Goal: Task Accomplishment & Management: Manage account settings

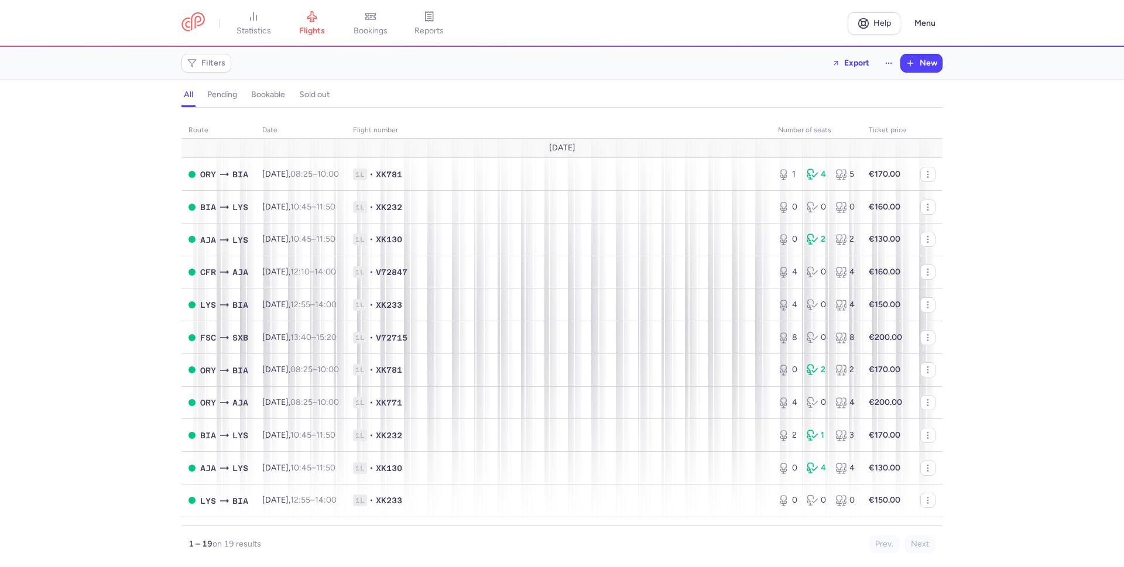
click at [606, 95] on div "all pending bookable sold out" at bounding box center [561, 97] width 761 height 20
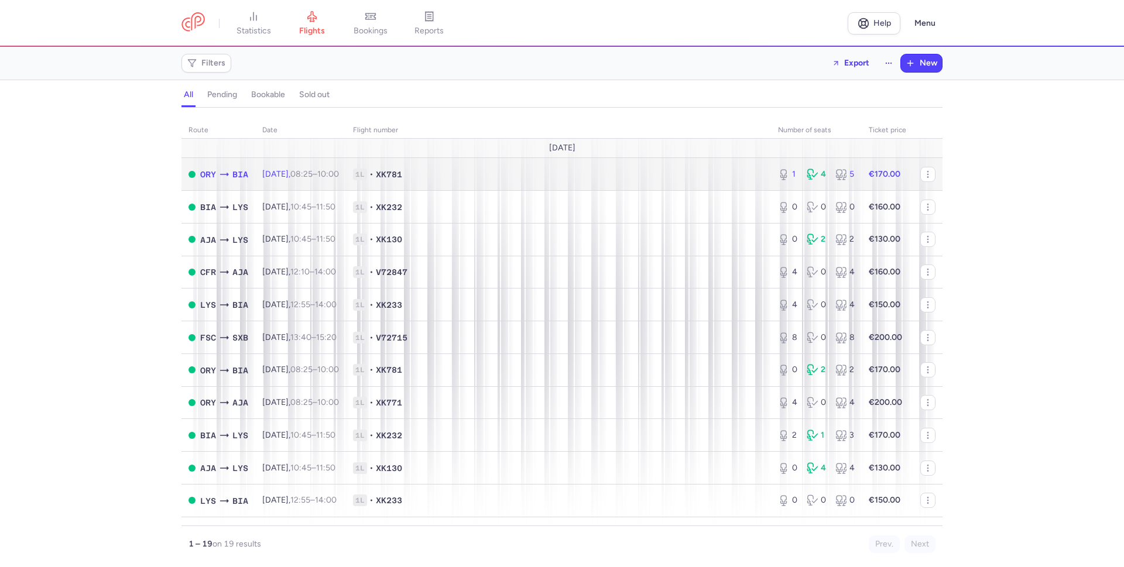
click at [615, 177] on span "1L • XK781" at bounding box center [558, 175] width 411 height 12
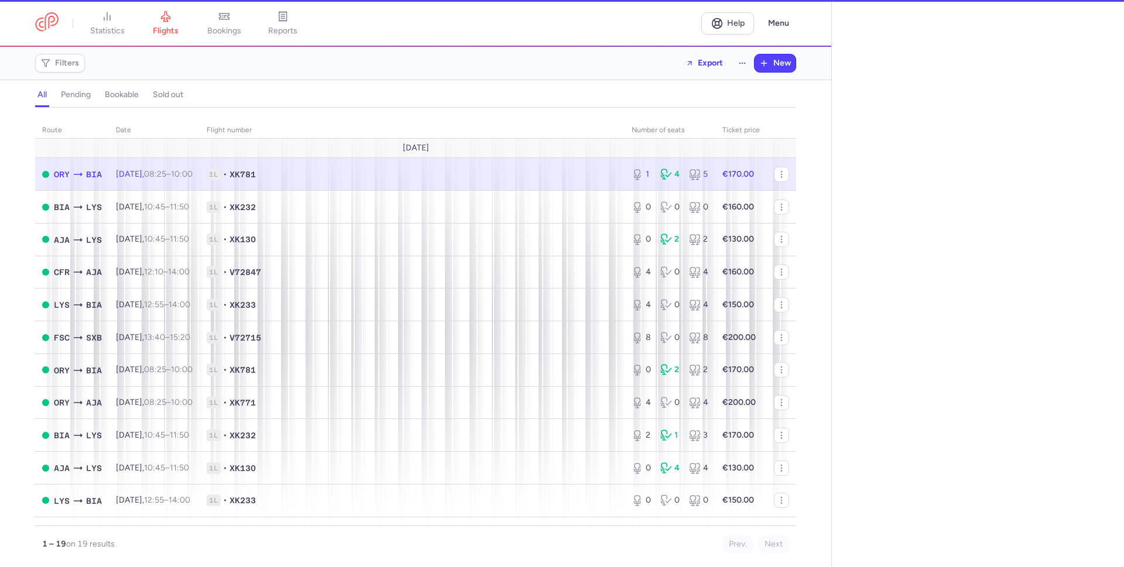
select select "hours"
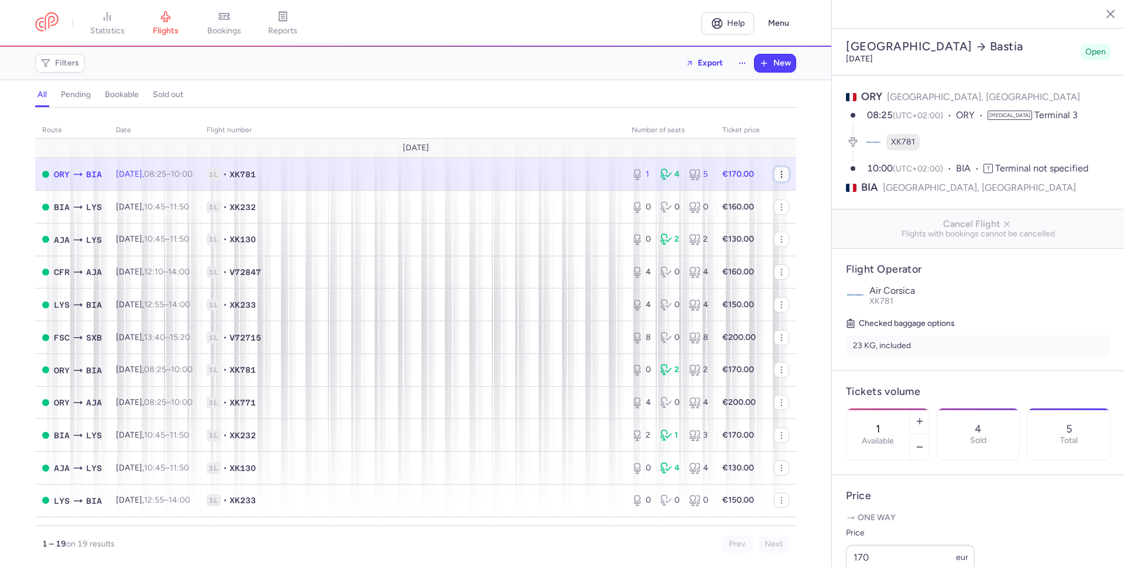
click at [777, 174] on icon "button" at bounding box center [781, 174] width 9 height 9
click at [819, 212] on span "Export flight" at bounding box center [849, 211] width 117 height 12
click at [230, 20] on link "bookings" at bounding box center [224, 24] width 59 height 26
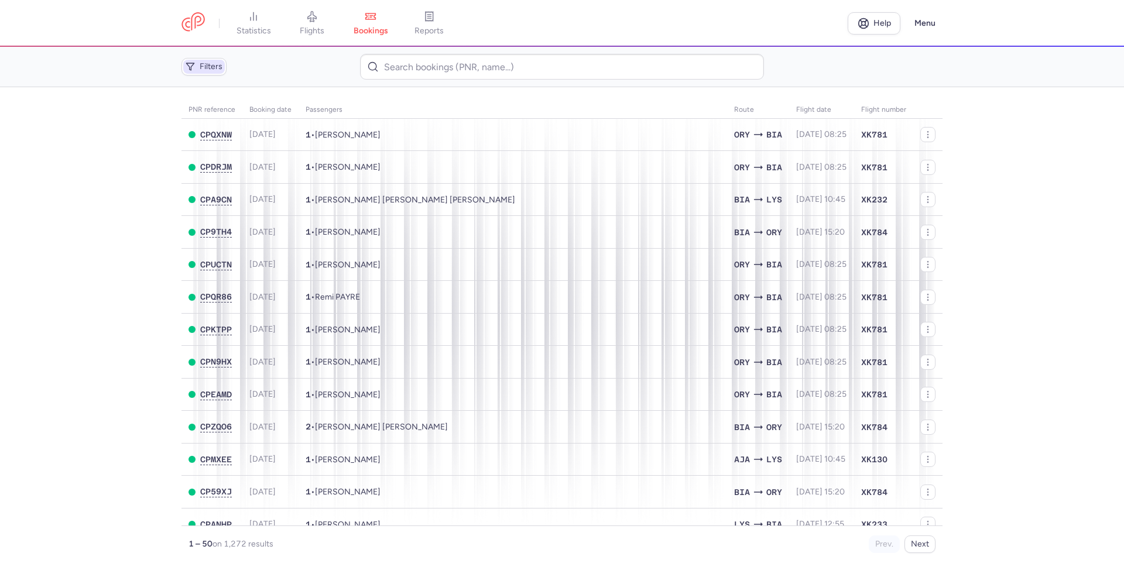
click at [217, 68] on span "Filters" at bounding box center [211, 66] width 23 height 9
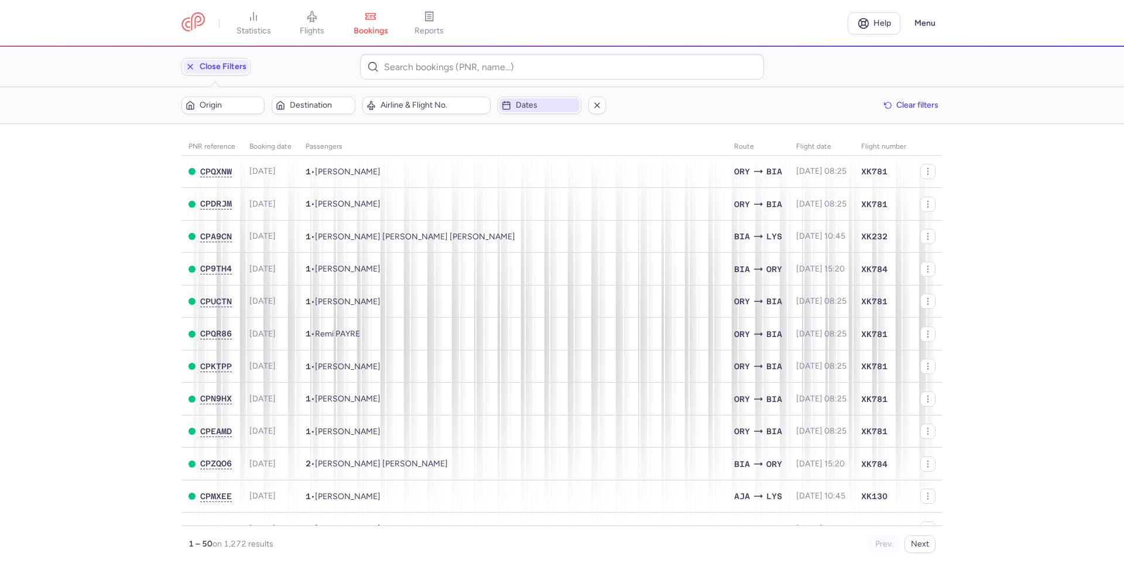
click at [536, 111] on span "Dates" at bounding box center [539, 105] width 80 height 14
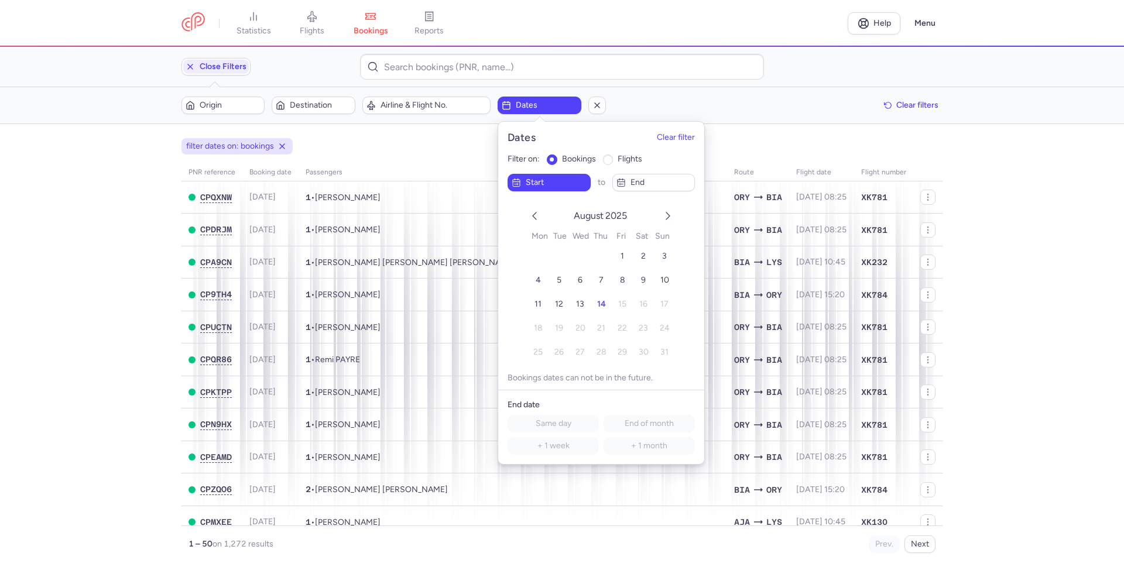
click at [610, 159] on input "flights" at bounding box center [608, 160] width 11 height 11
radio input "true"
click at [641, 304] on span "16" at bounding box center [643, 304] width 8 height 10
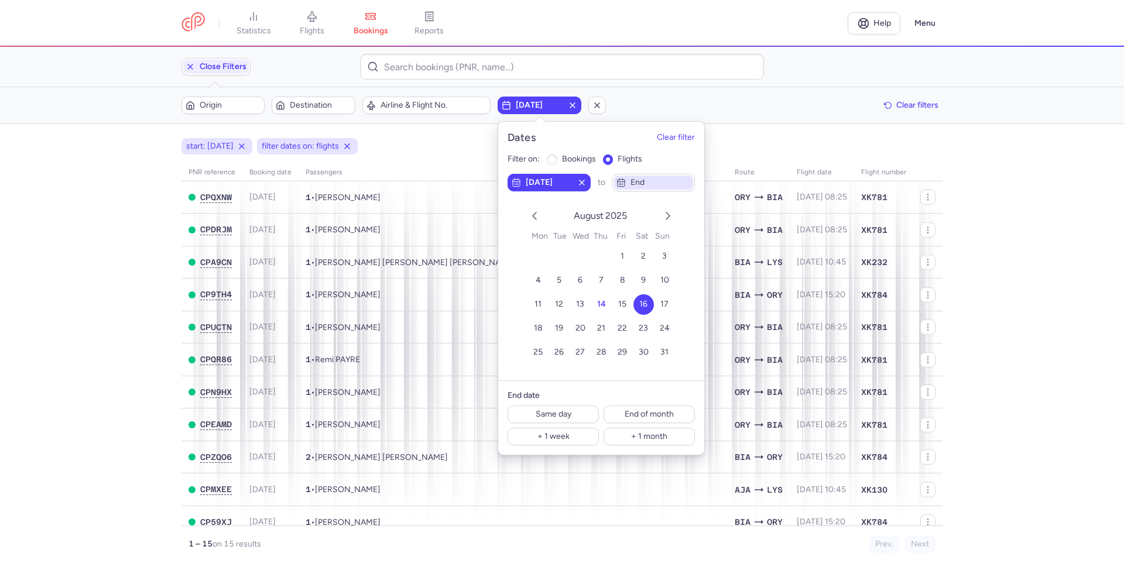
click at [634, 182] on span "end" at bounding box center [660, 182] width 61 height 9
click at [642, 302] on span "16" at bounding box center [643, 304] width 8 height 10
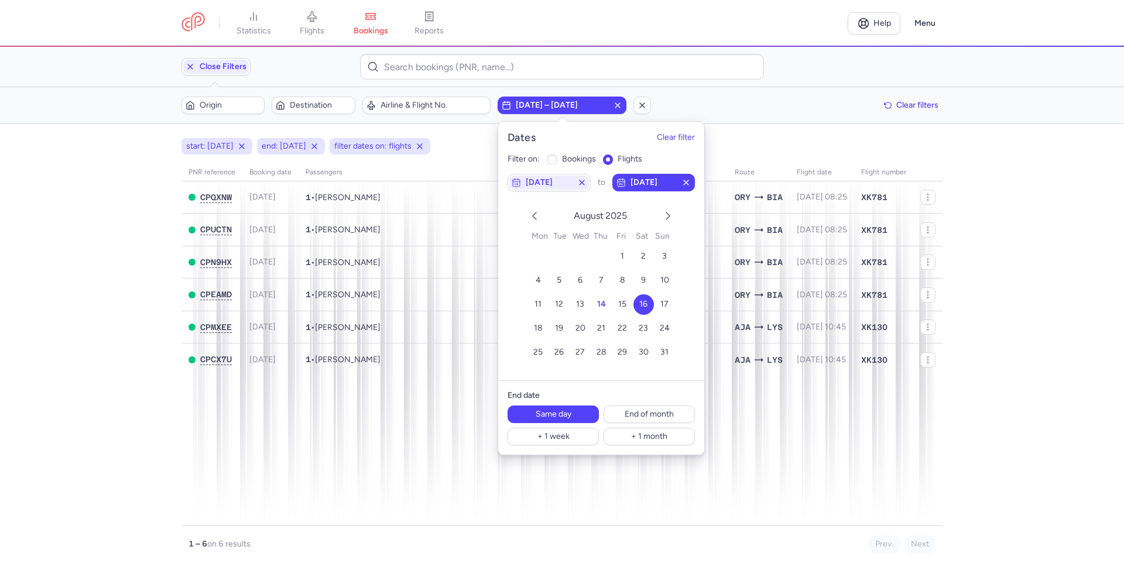
click at [767, 135] on main "start: [DATE] end: [DATE] filter dates on: flights PNR reference Booking date P…" at bounding box center [562, 345] width 1124 height 443
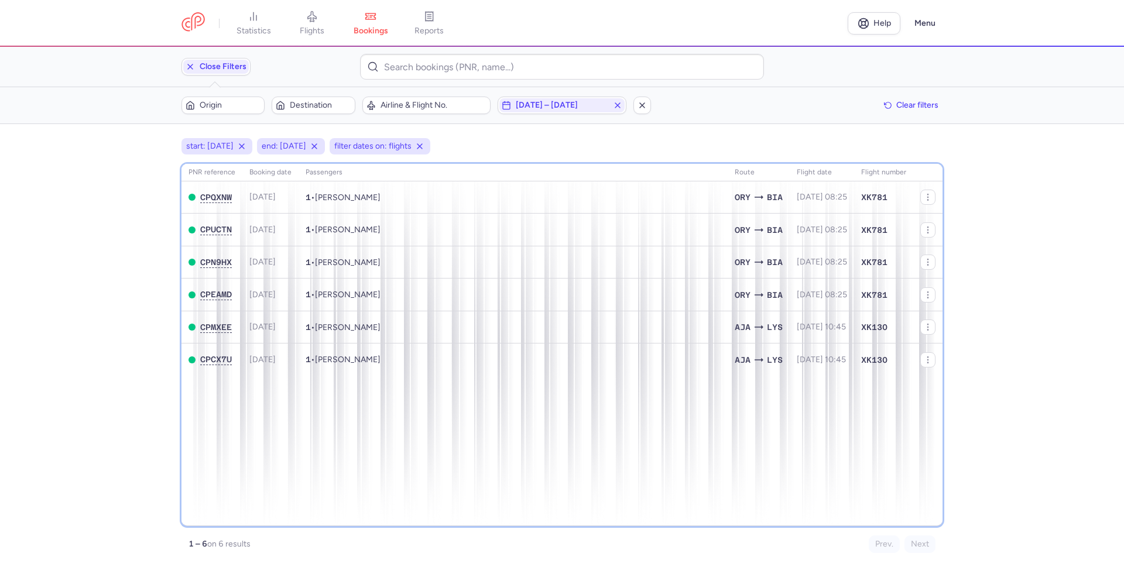
click at [503, 471] on div "PNR reference Booking date Passengers Route flight date Flight number CPQXNW [D…" at bounding box center [561, 345] width 761 height 362
click at [338, 397] on div "PNR reference Booking date Passengers Route flight date Flight number CPQXNW [D…" at bounding box center [561, 345] width 761 height 362
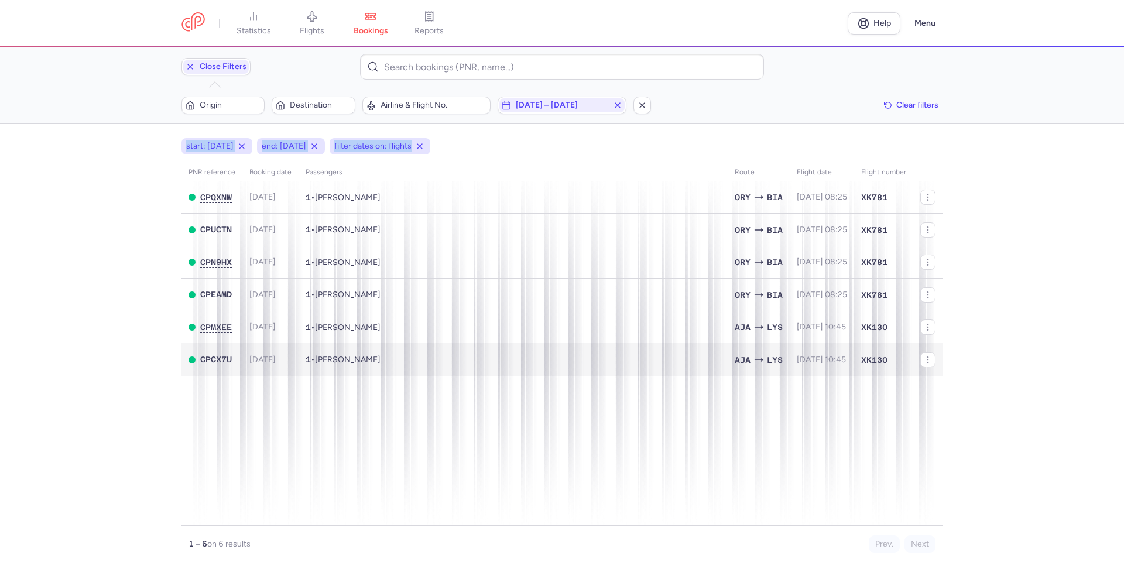
drag, startPoint x: 177, startPoint y: 155, endPoint x: 920, endPoint y: 349, distance: 767.9
click at [920, 349] on main "start: [DATE] end: [DATE] filter dates on: flights PNR reference Booking date P…" at bounding box center [562, 345] width 1124 height 443
click at [950, 362] on span "Copy reference" at bounding box center [999, 365] width 117 height 12
click at [126, 190] on main "start: [DATE] end: [DATE] filter dates on: flights PNR reference Booking date P…" at bounding box center [562, 345] width 1124 height 443
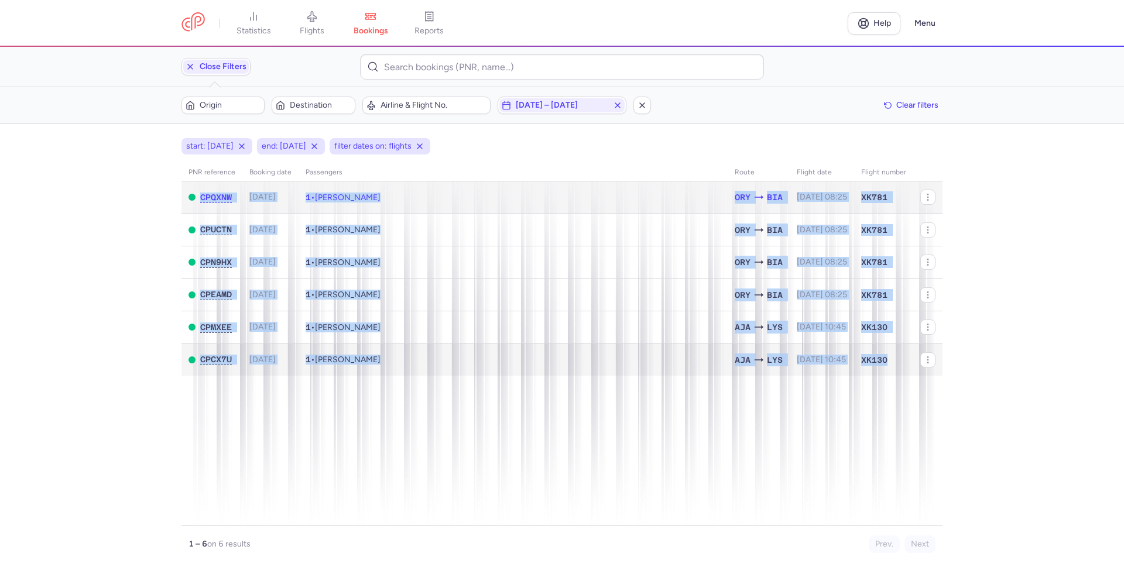
drag, startPoint x: 190, startPoint y: 184, endPoint x: 897, endPoint y: 356, distance: 727.7
click at [897, 356] on tbody "CPQXNW [DATE] 1 • [PERSON_NAME] [PERSON_NAME] BIA [DATE] 08:25 XK781 CPUCTN [DA…" at bounding box center [561, 278] width 761 height 194
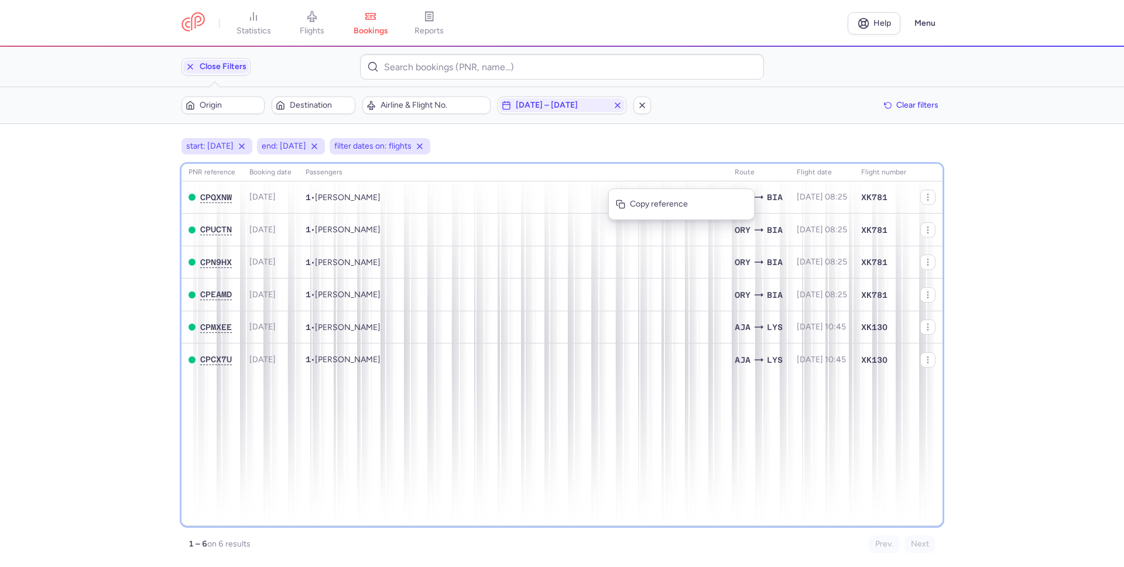
click at [728, 166] on th "Passengers" at bounding box center [759, 173] width 62 height 18
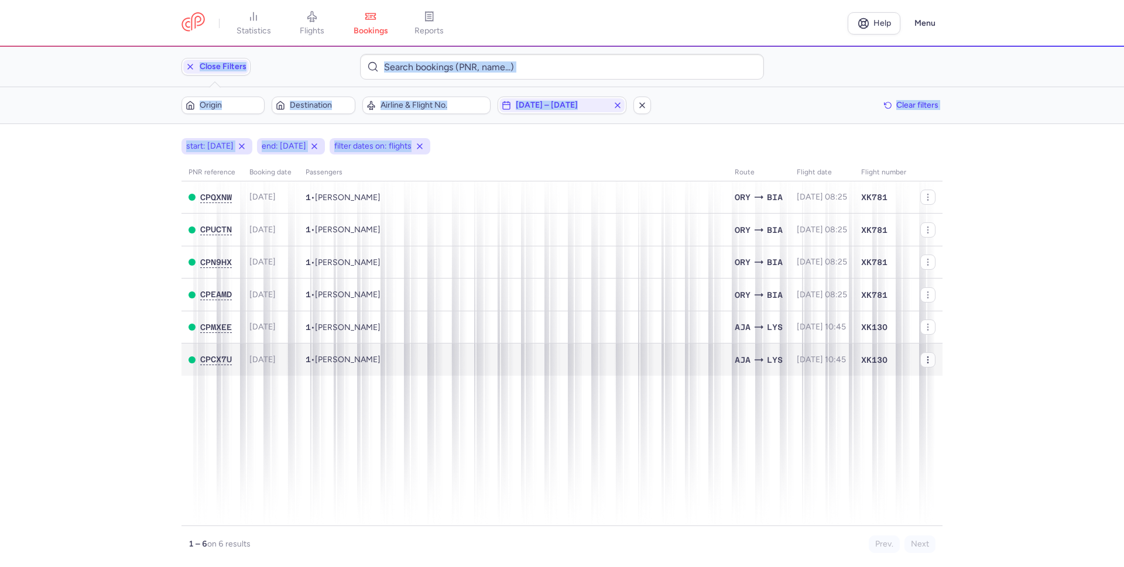
drag, startPoint x: 168, startPoint y: 61, endPoint x: 930, endPoint y: 357, distance: 817.2
click at [930, 357] on section "Close filters 3 Filters (3) – 6 results Origin Destination Airline & Flight No.…" at bounding box center [562, 307] width 1124 height 520
copy section "Close filters 3 Filters (3) – 6 results Origin Destination Airline & Flight No.…"
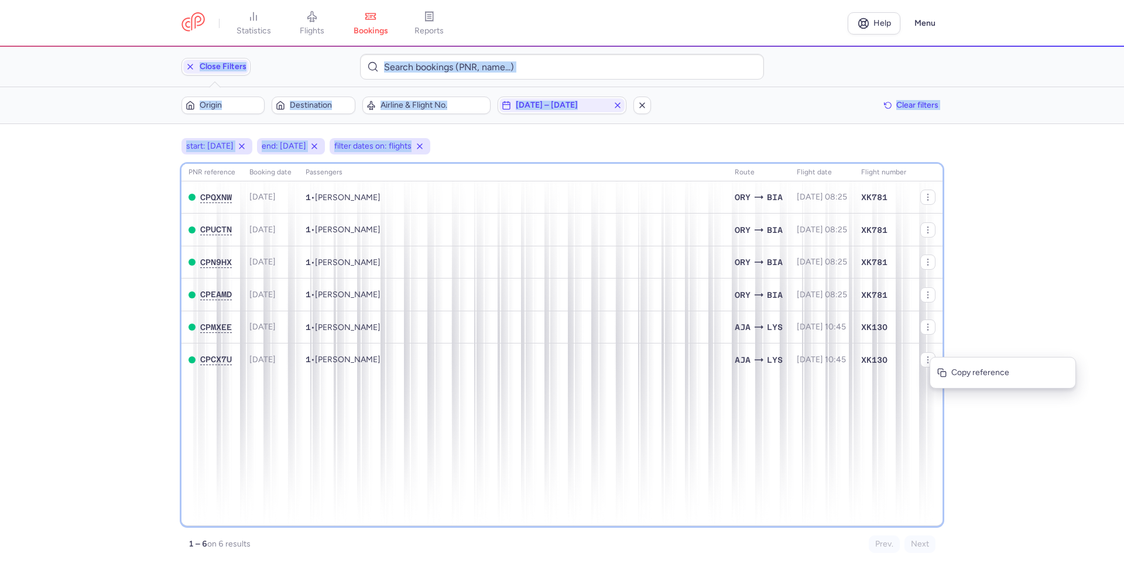
click at [501, 473] on div "PNR reference Booking date Passengers Route flight date Flight number CPQXNW [D…" at bounding box center [561, 345] width 761 height 362
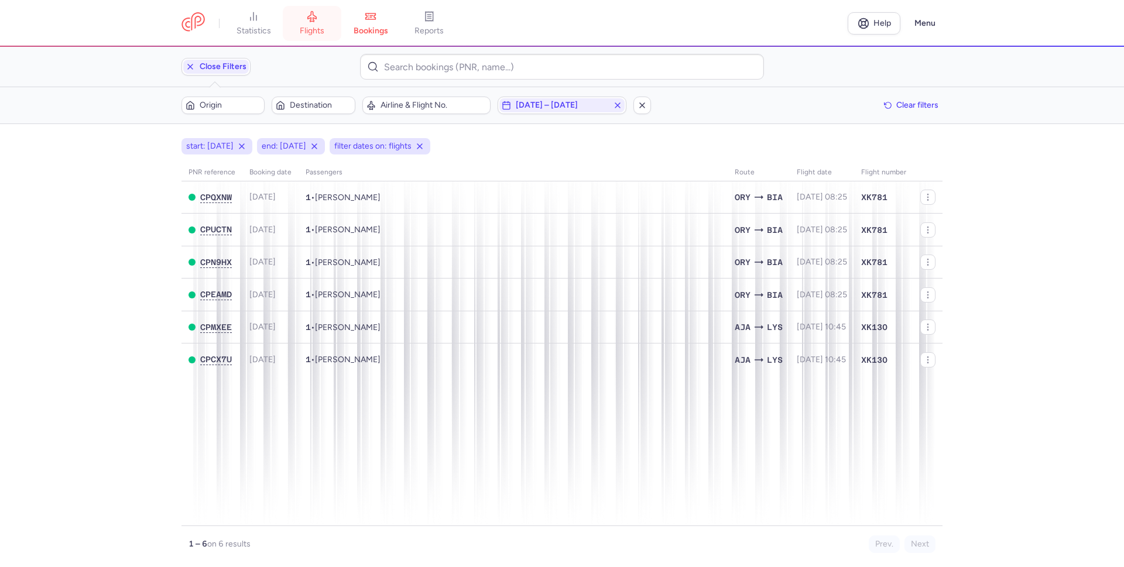
click at [318, 25] on link "flights" at bounding box center [312, 24] width 59 height 26
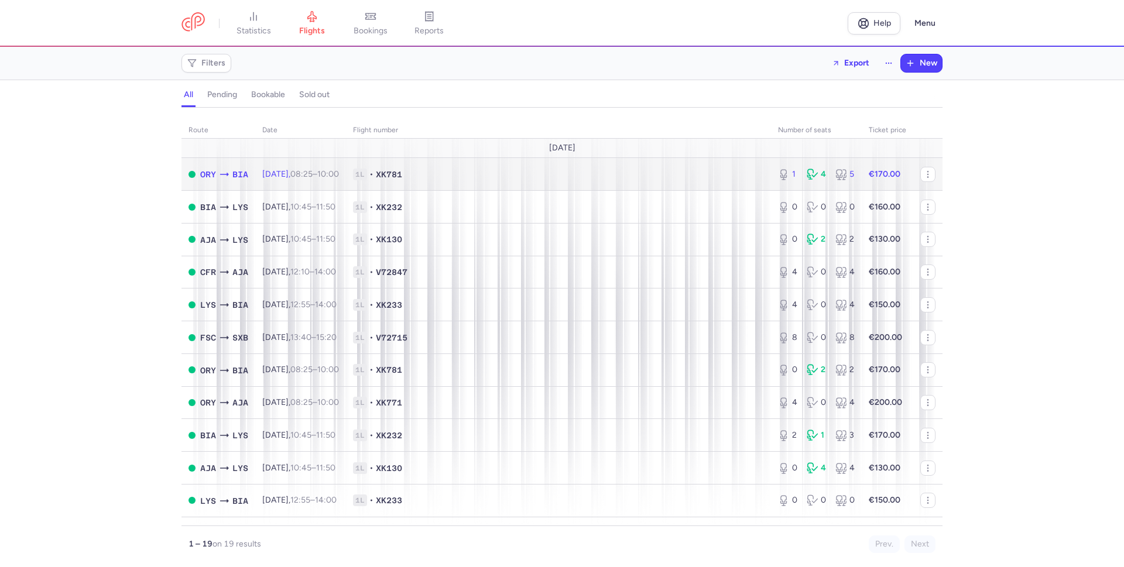
click at [471, 172] on span "1L • XK781" at bounding box center [558, 175] width 411 height 12
select select "hours"
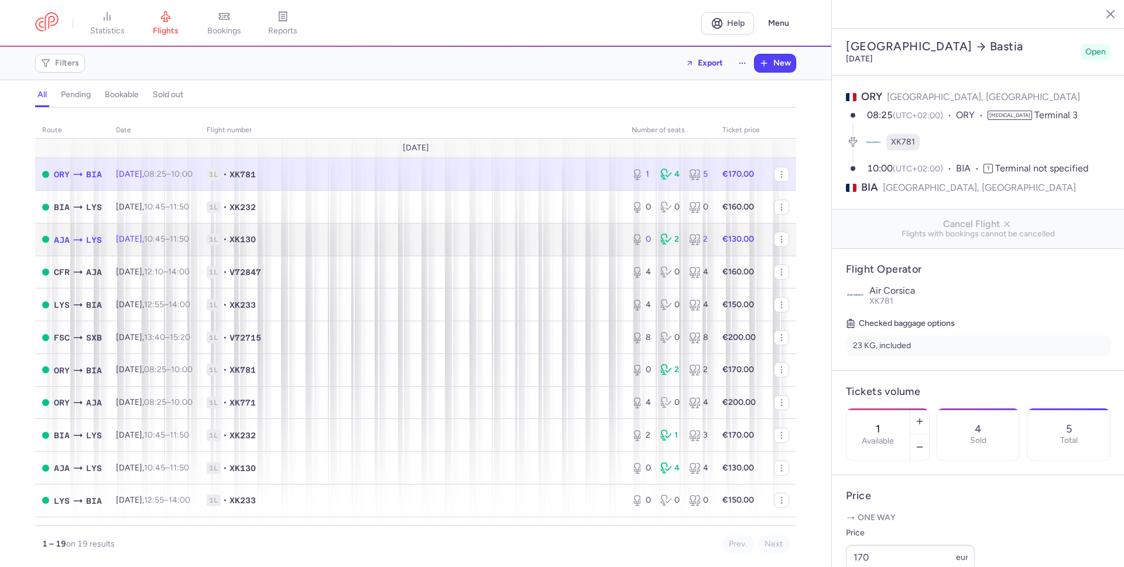
click at [314, 237] on span "1L • XK130" at bounding box center [412, 240] width 411 height 12
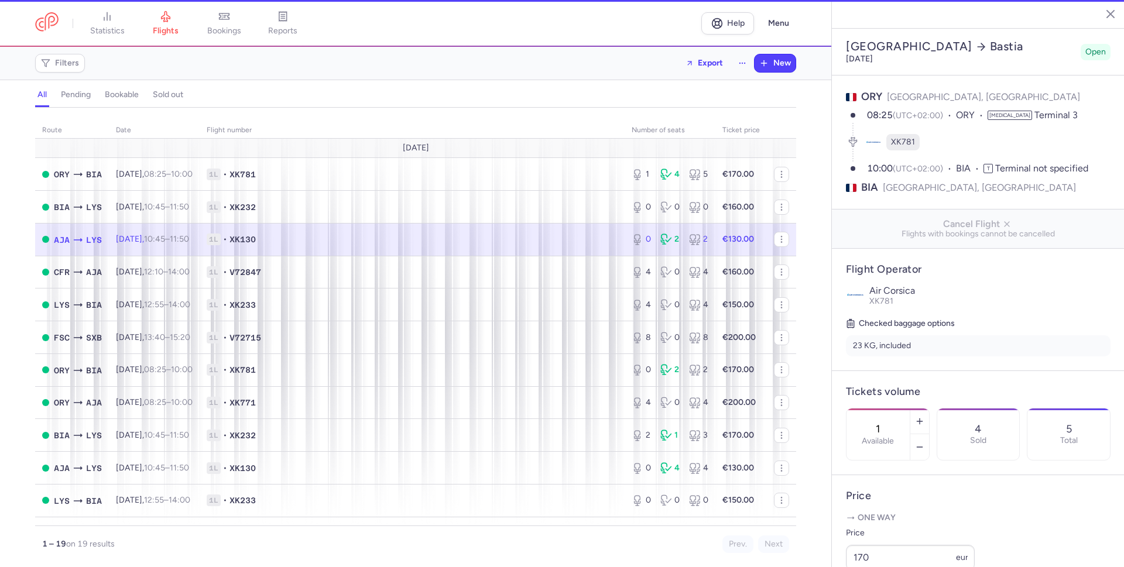
type input "0"
type input "18"
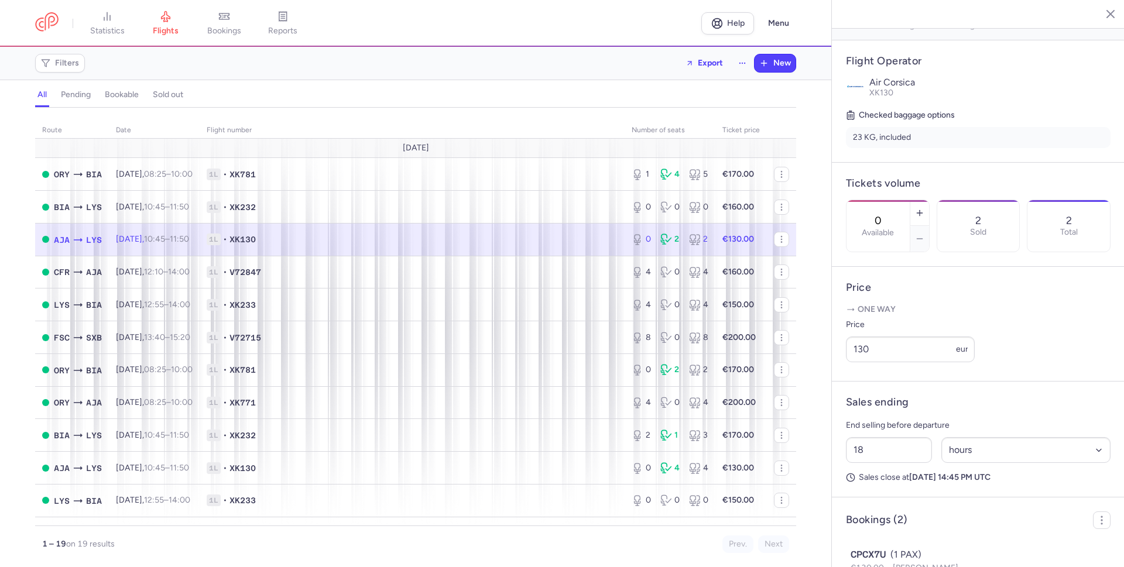
scroll to position [312, 0]
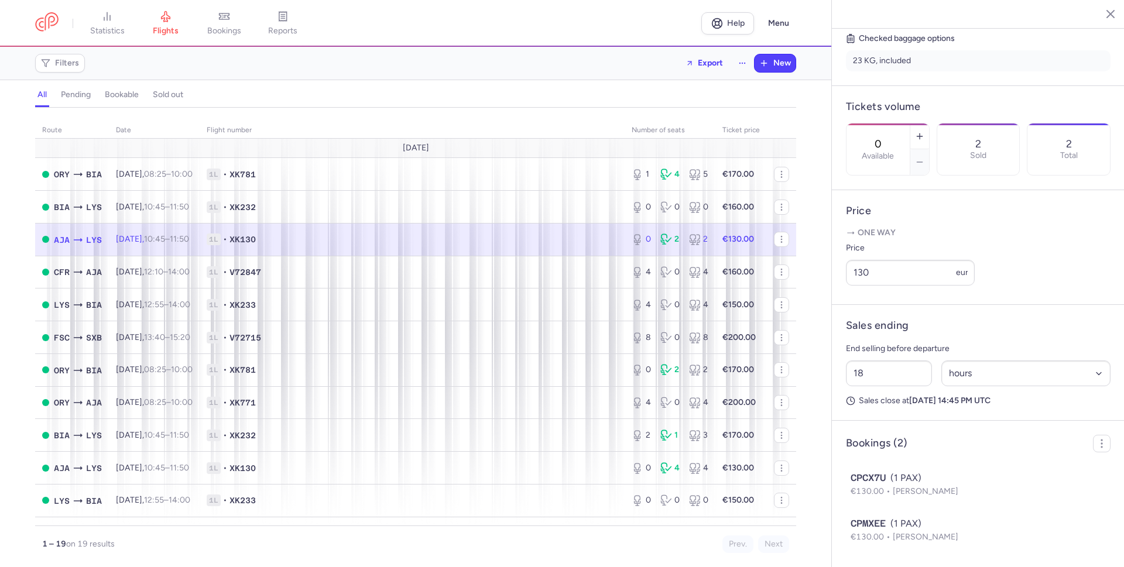
click at [525, 239] on span "1L • XK130" at bounding box center [412, 240] width 411 height 12
click at [866, 375] on input "18" at bounding box center [889, 374] width 86 height 26
click at [506, 242] on span "1L • XK130" at bounding box center [412, 240] width 411 height 12
